Goal: Information Seeking & Learning: Check status

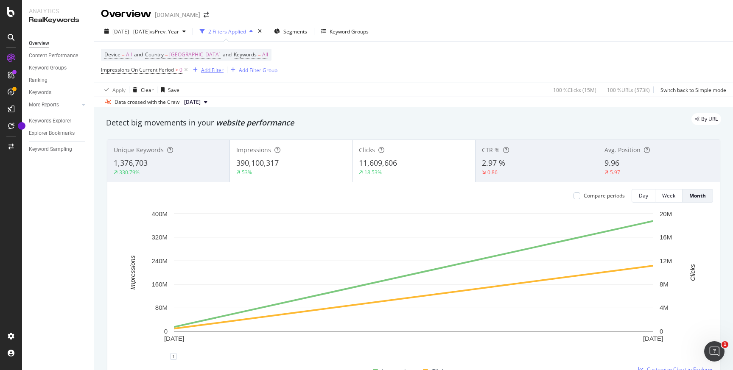
click at [212, 70] on div "Add Filter" at bounding box center [212, 70] width 22 height 7
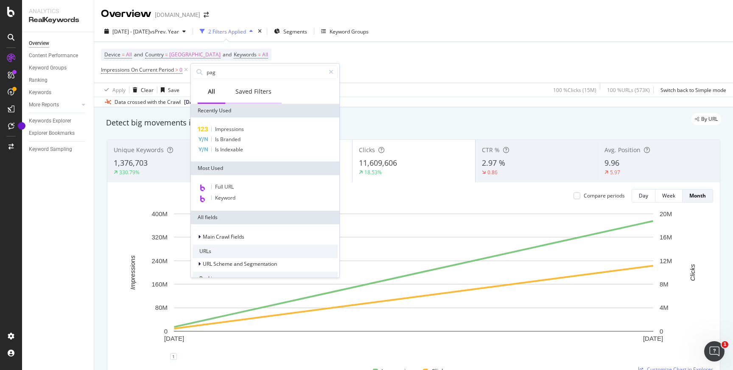
type input "page"
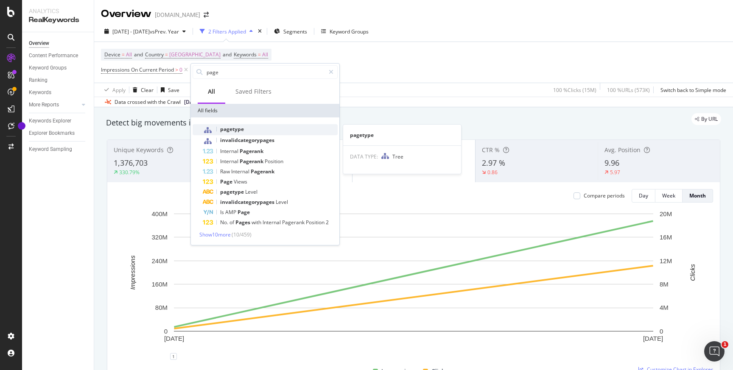
click at [234, 131] on span "pagetype" at bounding box center [232, 129] width 24 height 7
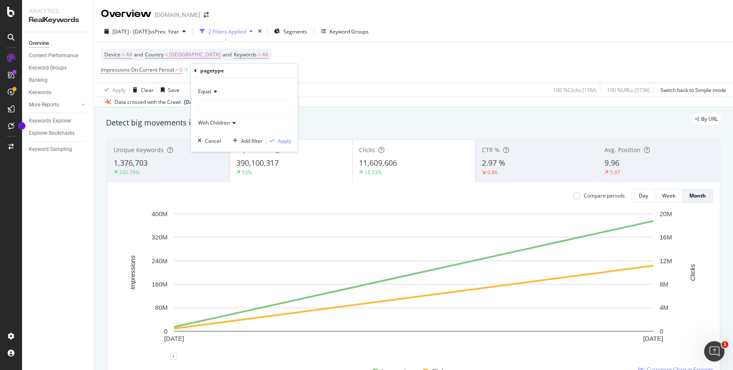
click at [212, 106] on div at bounding box center [244, 107] width 92 height 14
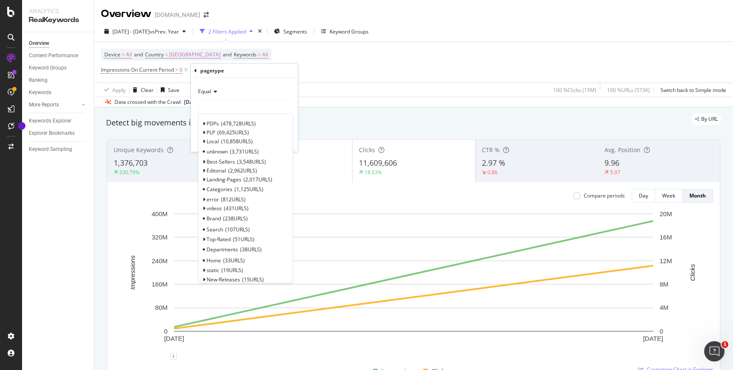
click at [212, 106] on div at bounding box center [244, 107] width 92 height 14
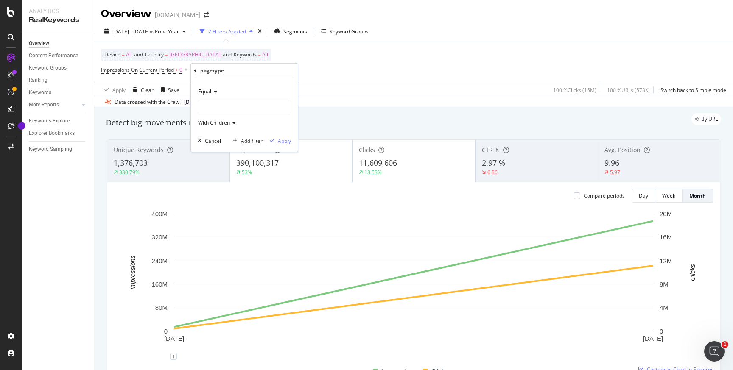
click at [216, 92] on icon at bounding box center [214, 91] width 6 height 5
click at [246, 75] on div "pagetype" at bounding box center [244, 71] width 100 height 14
click at [195, 71] on icon at bounding box center [195, 70] width 3 height 5
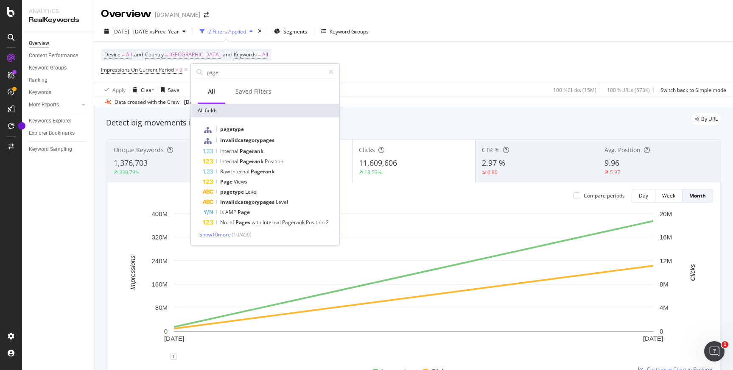
click at [212, 235] on span "Show 10 more" at bounding box center [214, 234] width 31 height 7
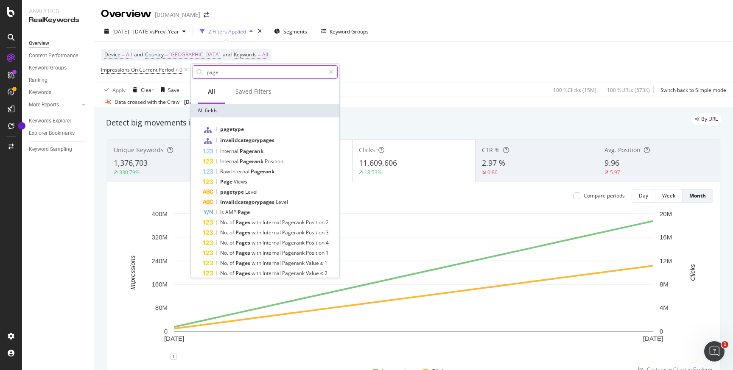
click at [221, 70] on input "page" at bounding box center [265, 72] width 119 height 13
type input "url"
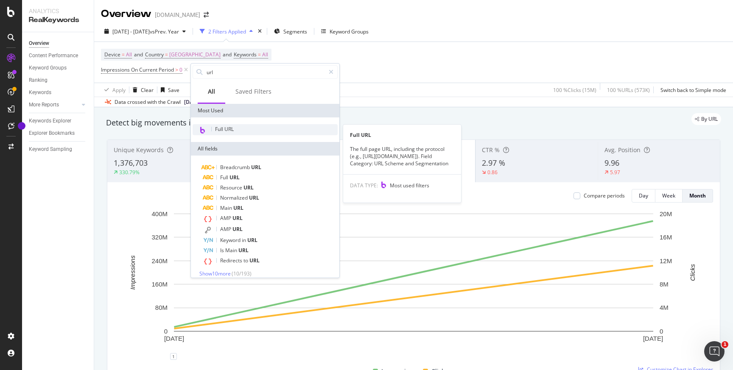
click at [231, 131] on span "Full URL" at bounding box center [224, 129] width 19 height 7
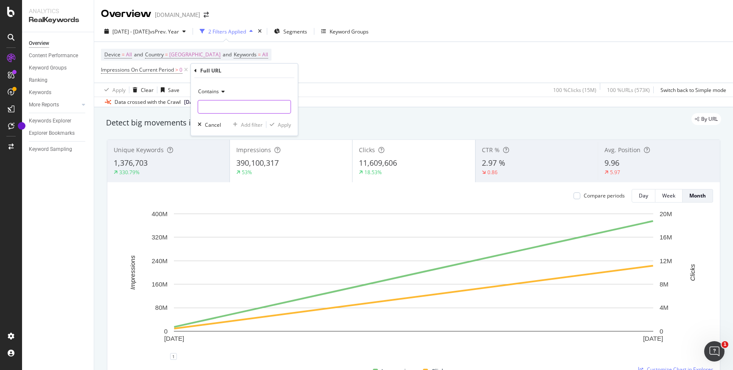
click at [218, 112] on input "text" at bounding box center [244, 107] width 92 height 14
type input "/store/"
click at [286, 122] on div "Apply" at bounding box center [284, 124] width 13 height 7
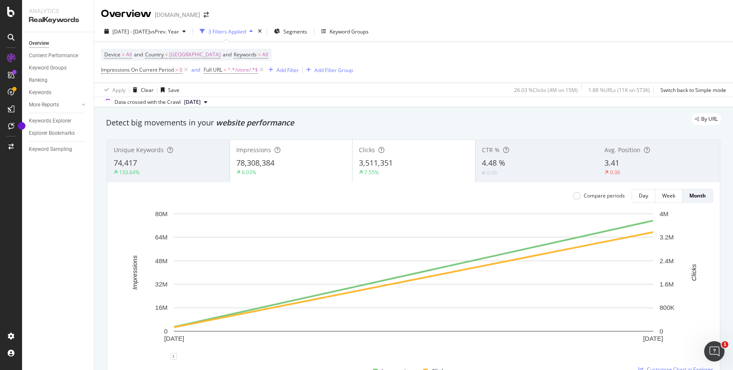
click at [207, 103] on icon at bounding box center [205, 102] width 3 height 5
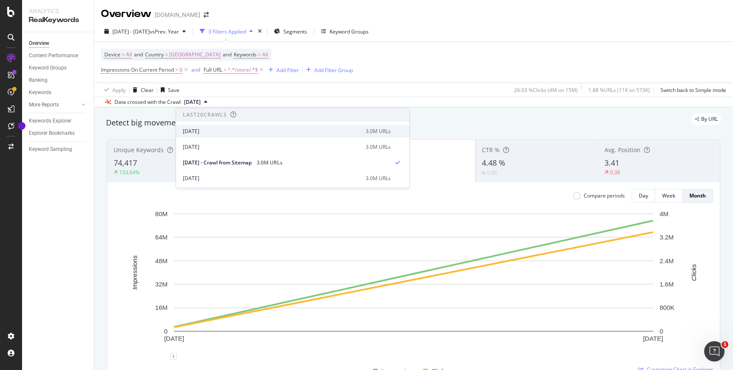
click at [201, 130] on div "[DATE]" at bounding box center [272, 132] width 178 height 8
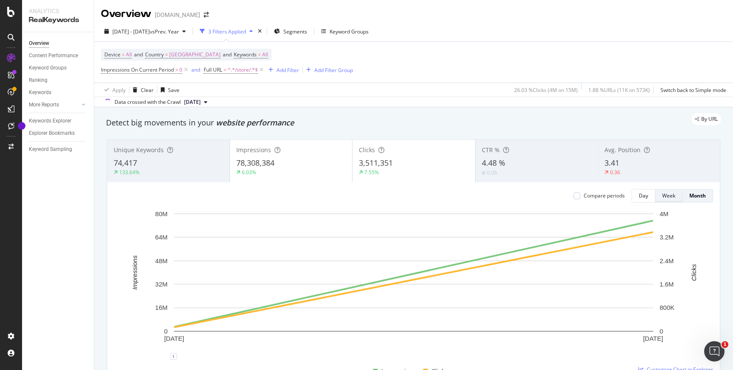
click at [671, 197] on div "Week" at bounding box center [668, 195] width 13 height 7
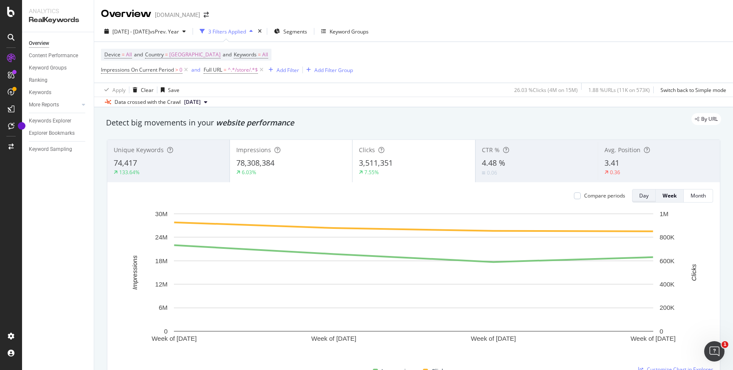
click at [641, 197] on div "Day" at bounding box center [643, 195] width 9 height 7
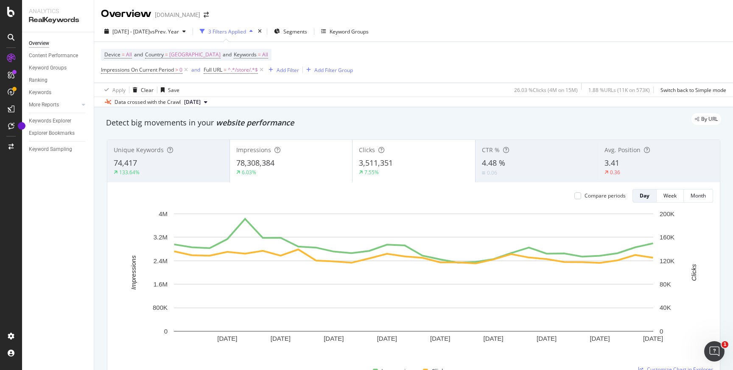
click at [201, 103] on span "[DATE]" at bounding box center [192, 102] width 17 height 8
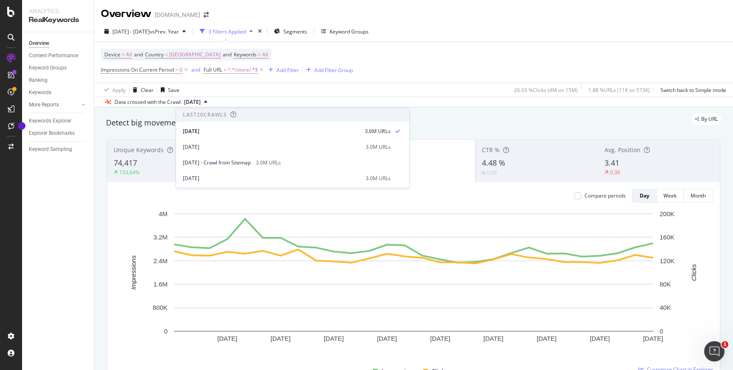
click at [618, 161] on span "3.41" at bounding box center [611, 163] width 15 height 10
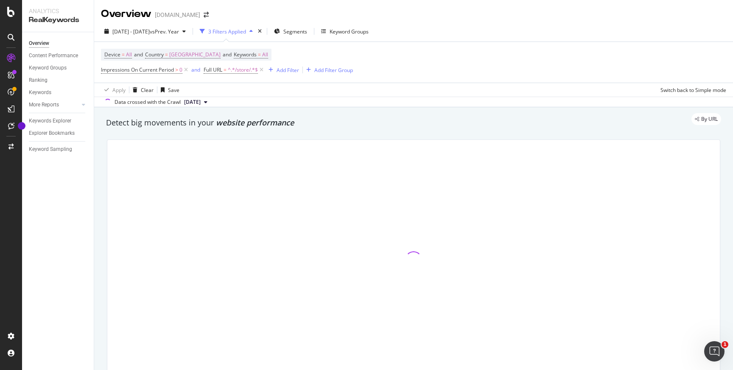
click at [207, 103] on icon at bounding box center [205, 102] width 3 height 5
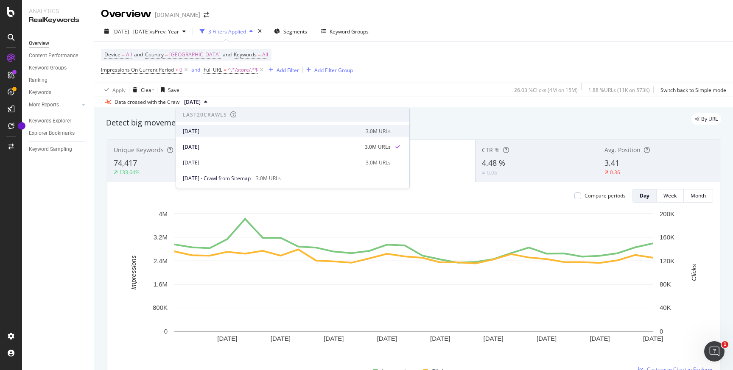
click at [213, 131] on div "[DATE]" at bounding box center [272, 132] width 178 height 8
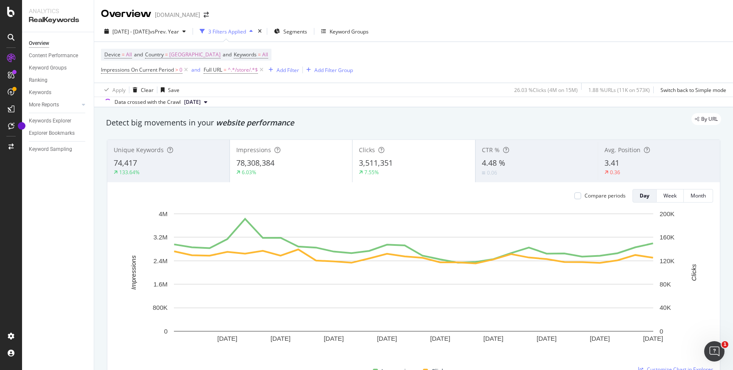
click at [623, 159] on div "3.41" at bounding box center [658, 163] width 109 height 11
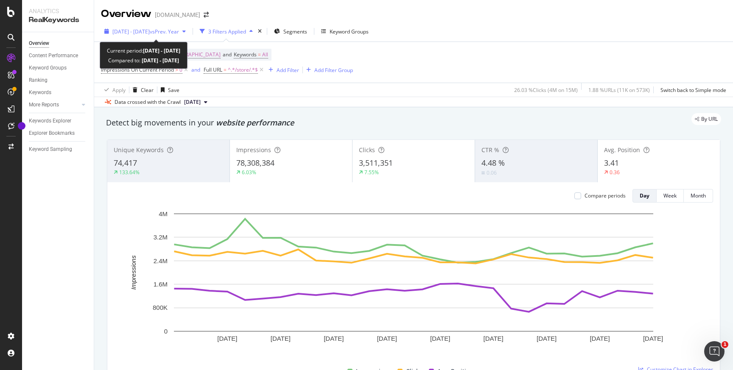
click at [186, 32] on icon "button" at bounding box center [183, 31] width 3 height 5
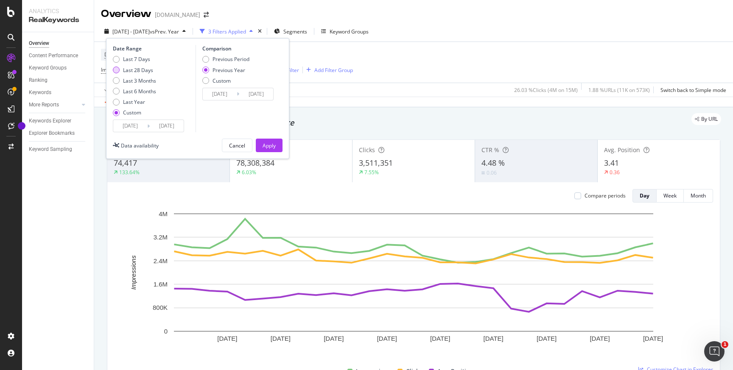
click at [118, 70] on div "Last 28 Days" at bounding box center [116, 70] width 7 height 7
type input "[DATE]"
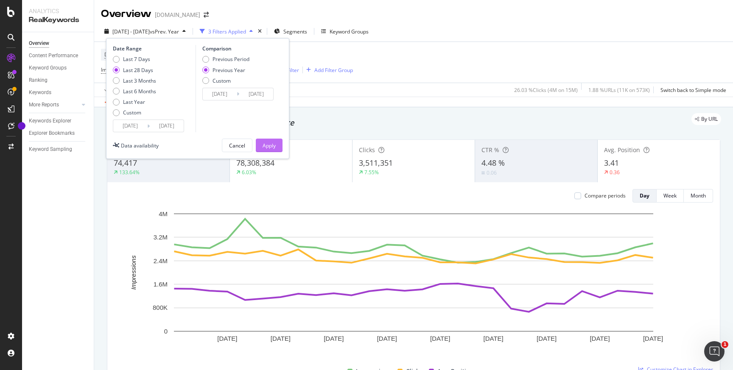
click at [267, 145] on div "Apply" at bounding box center [268, 145] width 13 height 7
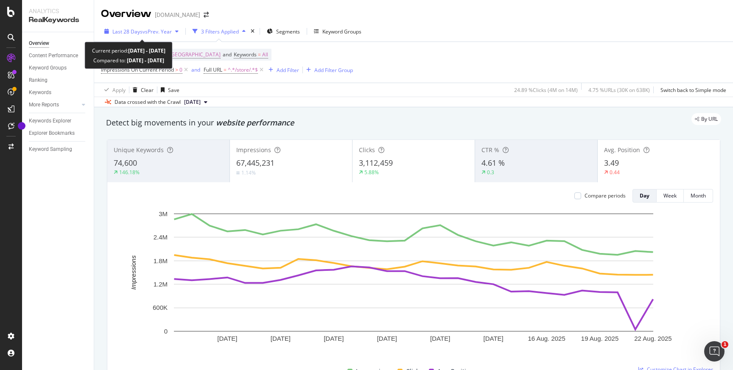
click at [168, 31] on span "vs Prev. Year" at bounding box center [156, 31] width 29 height 7
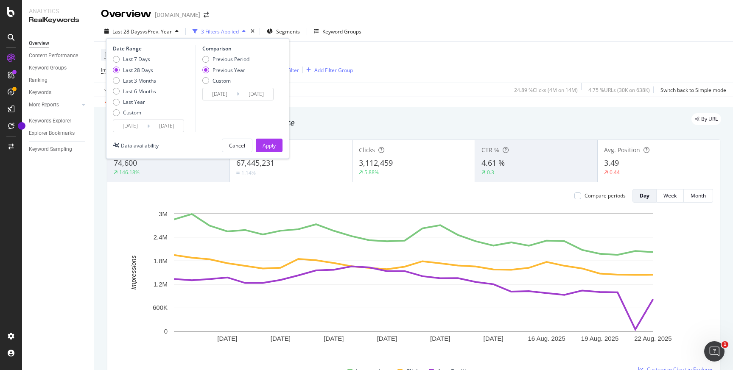
click at [466, 50] on div "Device = All and Country = [GEOGRAPHIC_DATA] and Keywords = All Impressions On …" at bounding box center [413, 62] width 625 height 41
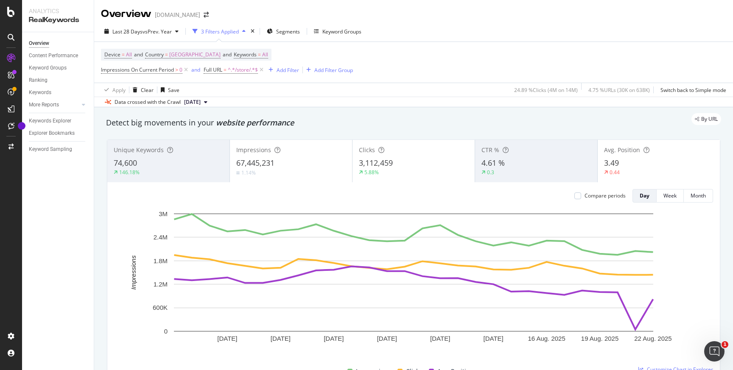
click at [486, 53] on div "Device = All and Country = [GEOGRAPHIC_DATA] and Keywords = All Impressions On …" at bounding box center [413, 62] width 625 height 41
